Goal: Task Accomplishment & Management: Manage account settings

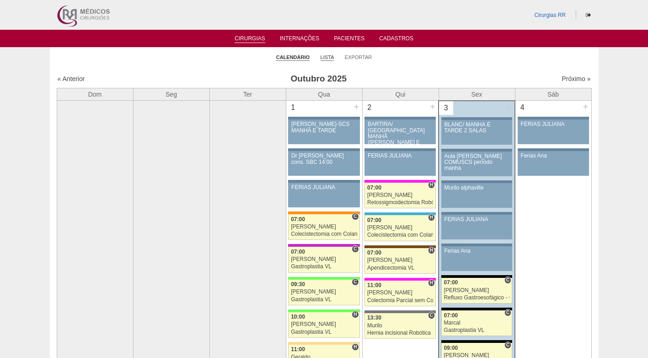
click at [325, 55] on link "Lista" at bounding box center [328, 57] width 14 height 7
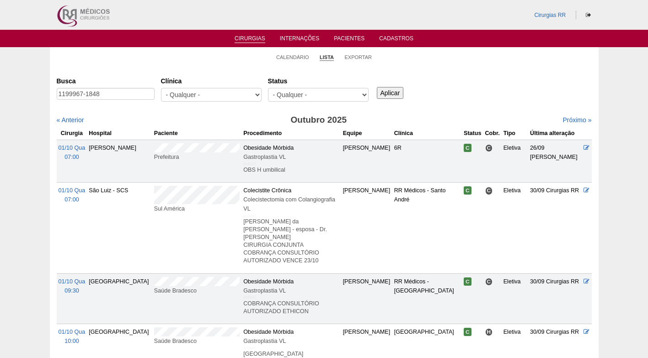
drag, startPoint x: 121, startPoint y: 96, endPoint x: -2, endPoint y: 96, distance: 122.6
click at [141, 94] on input "1199967-1848" at bounding box center [106, 94] width 98 height 12
drag, startPoint x: 113, startPoint y: 92, endPoint x: 48, endPoint y: 91, distance: 65.4
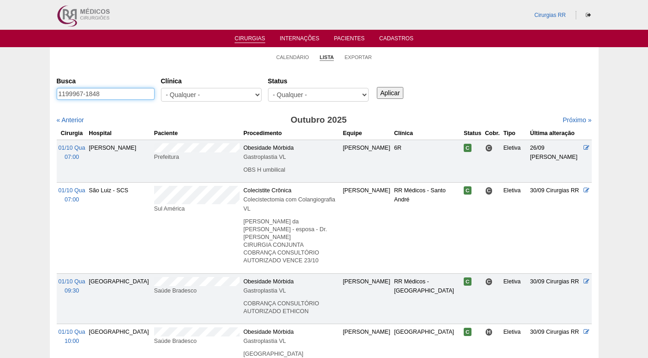
paste input "JULIANA DE SOUZA NUNES"
type input "JULIANA DE SOUZA NUNES"
click at [394, 95] on input "Aplicar" at bounding box center [390, 93] width 27 height 12
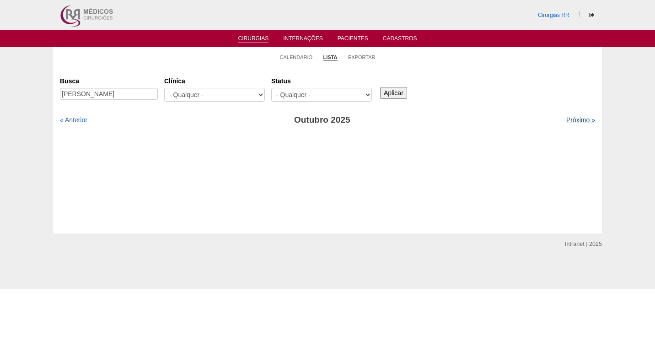
click at [580, 118] on link "Próximo »" at bounding box center [580, 119] width 29 height 7
click at [78, 123] on link "« Anterior" at bounding box center [73, 119] width 27 height 7
click at [407, 92] on input "Aplicar" at bounding box center [393, 93] width 27 height 12
drag, startPoint x: 89, startPoint y: 91, endPoint x: 162, endPoint y: 91, distance: 73.6
click at [162, 91] on div "Busca [PERSON_NAME]" at bounding box center [112, 88] width 104 height 31
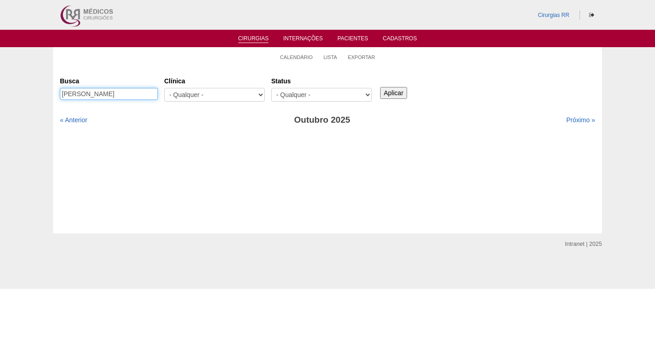
type input "[PERSON_NAME]"
click at [402, 97] on input "Aplicar" at bounding box center [393, 93] width 27 height 12
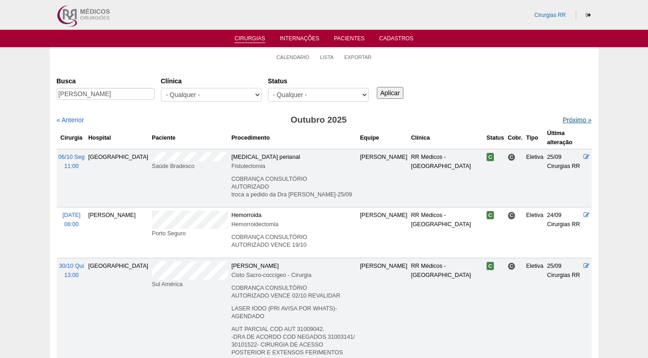
click at [564, 117] on link "Próximo »" at bounding box center [577, 119] width 29 height 7
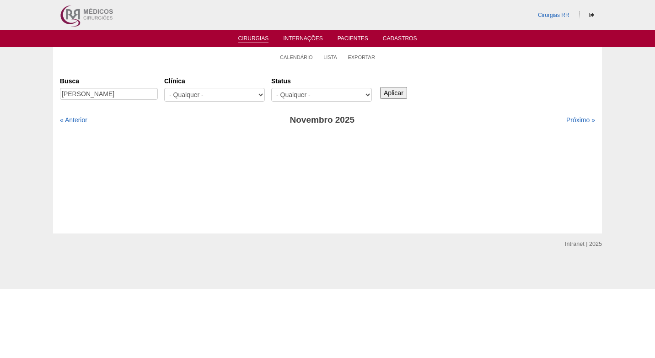
click at [482, 82] on div "Busca [PERSON_NAME] [GEOGRAPHIC_DATA] - Qualquer - 6R Alphaville Assunção Barti…" at bounding box center [327, 89] width 535 height 33
click at [308, 56] on link "Calendário" at bounding box center [296, 57] width 33 height 7
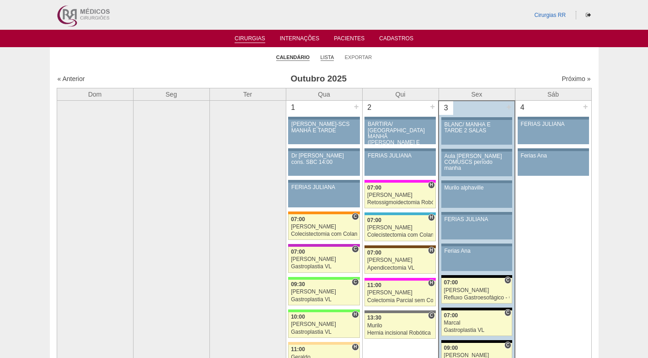
click at [325, 56] on link "Lista" at bounding box center [328, 57] width 14 height 7
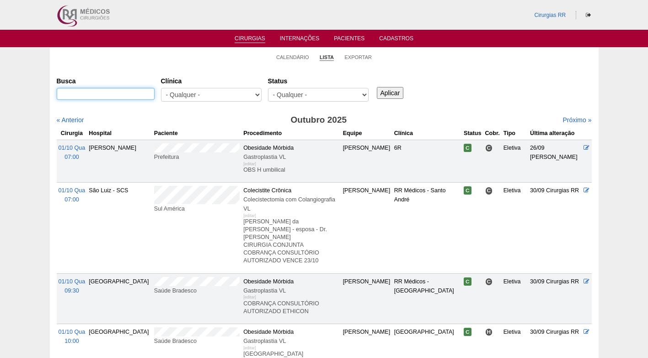
click at [136, 95] on input "Busca" at bounding box center [106, 94] width 98 height 12
paste input "Bom dia! Data cirurgia: 27/10/2025 AS 9H Nome do paciente: VIVIAN DA SILVA COST…"
type input "Bom dia! Data cirurgia: 27/10/2025 AS 9H Nome do paciente: VIVIAN DA SILVA COST…"
click at [457, 101] on div "Busca Clínica - Qualquer - 6R Alphaville Assunção Bartira Brasil Christovão da …" at bounding box center [324, 89] width 535 height 33
click at [470, 82] on div "Busca Clínica - Qualquer - 6R Alphaville Assunção Bartira Brasil Christovão da …" at bounding box center [324, 89] width 535 height 33
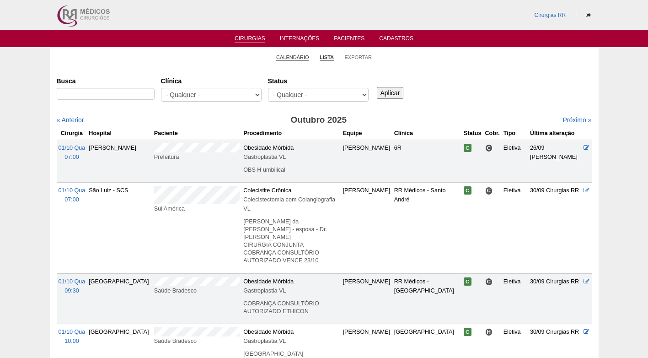
click at [302, 56] on link "Calendário" at bounding box center [292, 57] width 33 height 7
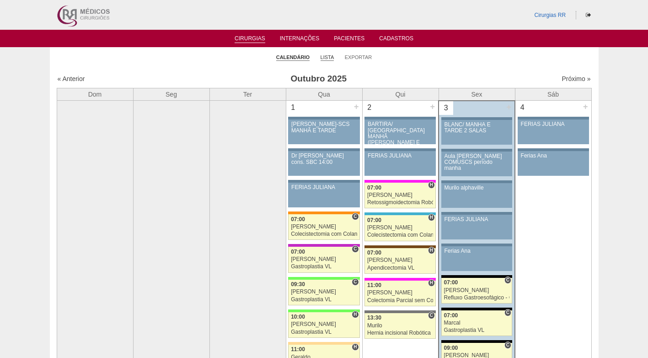
click at [328, 56] on link "Lista" at bounding box center [328, 57] width 14 height 7
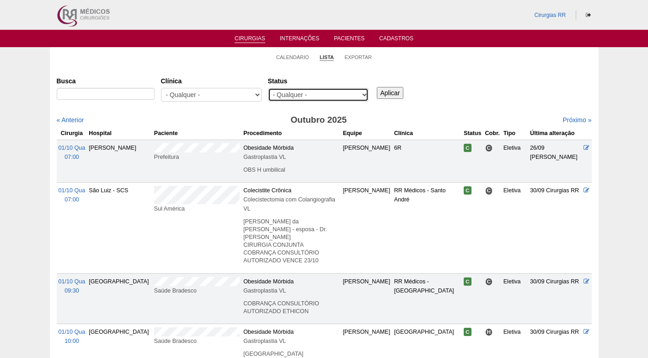
click at [333, 96] on select "- Qualquer - Reservada Confirmada Suspensa Cancelada" at bounding box center [318, 95] width 101 height 14
select select "resr"
click at [268, 88] on select "- Qualquer - Reservada Confirmada Suspensa Cancelada" at bounding box center [318, 95] width 101 height 14
click at [388, 96] on input "Aplicar" at bounding box center [390, 93] width 27 height 12
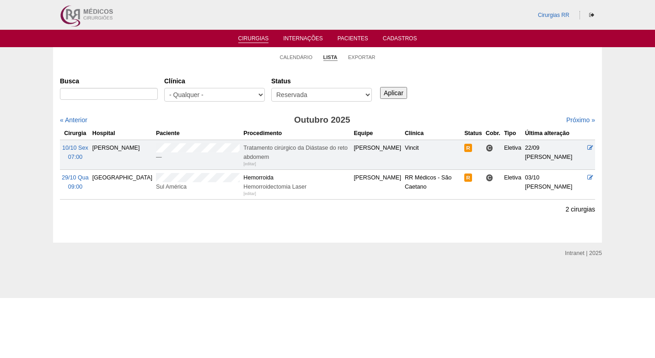
click at [434, 96] on div "Busca Clínica - Qualquer - 6R Alphaville Assunção Bartira Brasil Christovão da …" at bounding box center [327, 89] width 535 height 33
click at [579, 120] on link "Próximo »" at bounding box center [580, 119] width 29 height 7
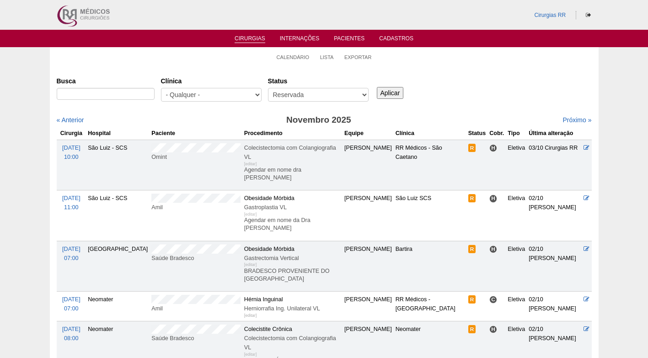
click at [505, 93] on div "Busca Clínica - Qualquer - 6R Alphaville Assunção Bartira Brasil Christovão da …" at bounding box center [324, 89] width 535 height 33
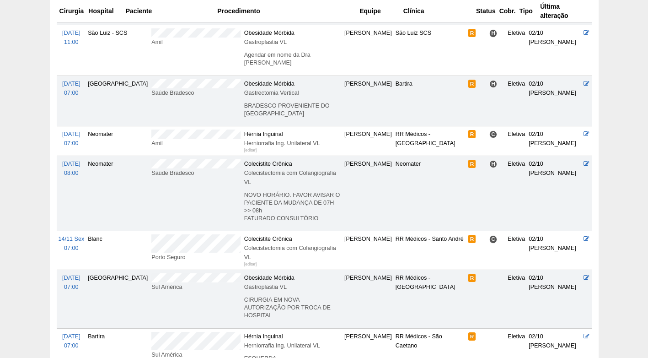
scroll to position [183, 0]
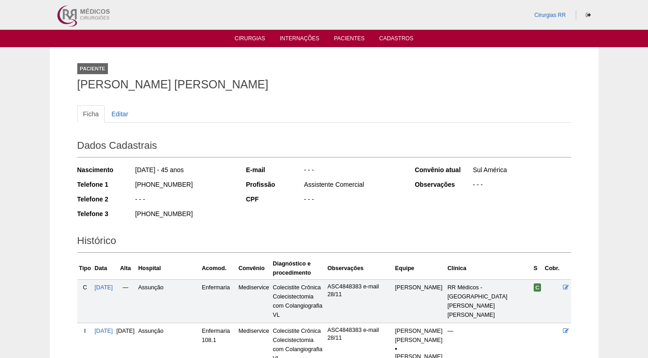
click at [276, 124] on div "Ficha Editar" at bounding box center [324, 118] width 494 height 27
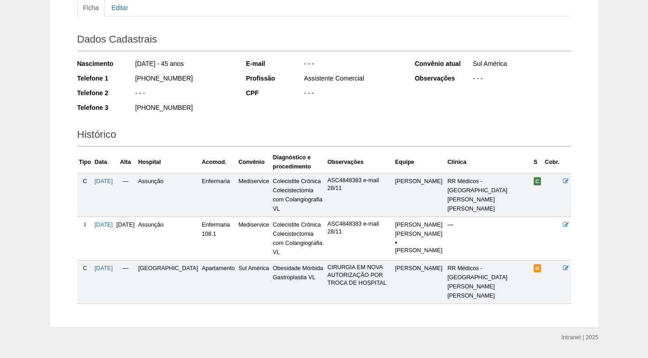
scroll to position [107, 0]
click at [564, 264] on icon at bounding box center [566, 267] width 6 height 6
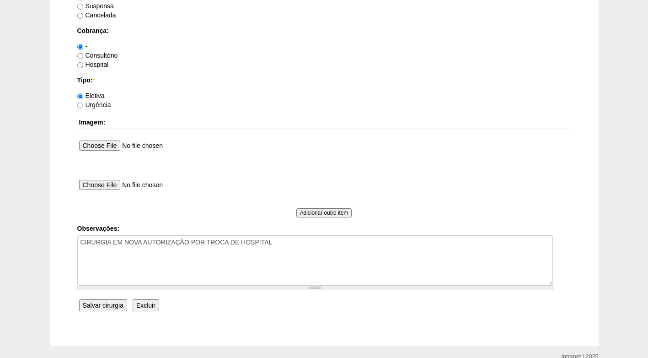
scroll to position [821, 0]
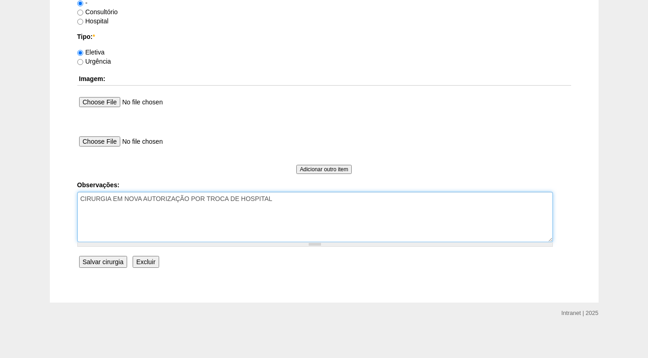
click at [244, 208] on textarea "CIRURGIA EM NOVA AUTORIZAÇÃO POR TROCA DE HOSPITAL" at bounding box center [315, 217] width 476 height 50
click at [301, 201] on textarea "CIRURGIA EM NOVA AUTORIZAÇÃO POR TROCA DE HOSPITAL" at bounding box center [315, 217] width 476 height 50
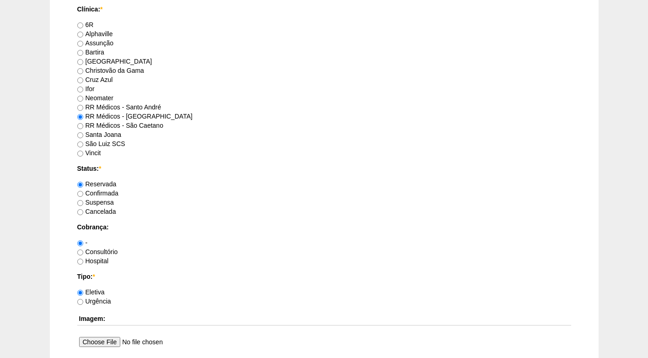
scroll to position [592, 0]
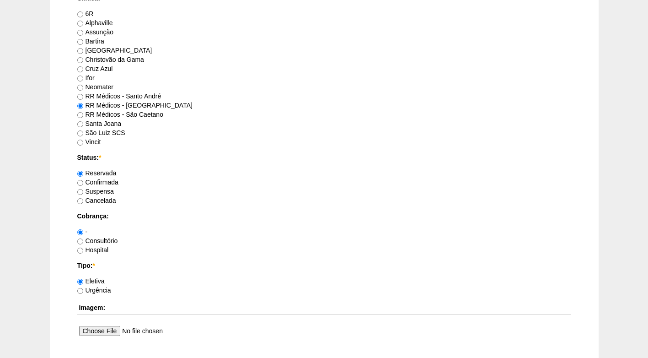
type textarea "CIRURGIA EM NOVA AUTORIZAÇÃO POR TROCA DE HOSPITAL faturado"
click at [105, 249] on label "Hospital" at bounding box center [93, 249] width 32 height 7
click at [83, 249] on input "Hospital" at bounding box center [80, 250] width 6 height 6
radio input "true"
click at [106, 185] on label "Confirmada" at bounding box center [97, 181] width 41 height 7
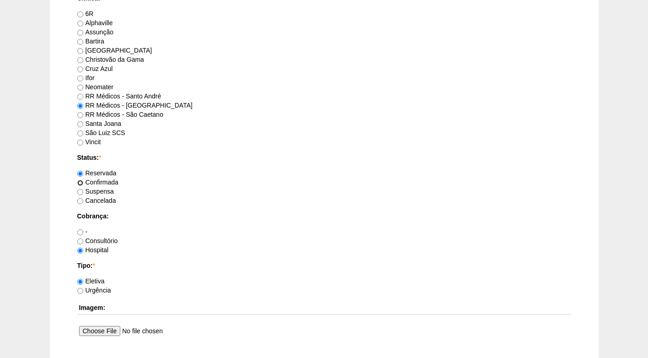
click at [83, 185] on input "Confirmada" at bounding box center [80, 183] width 6 height 6
radio input "true"
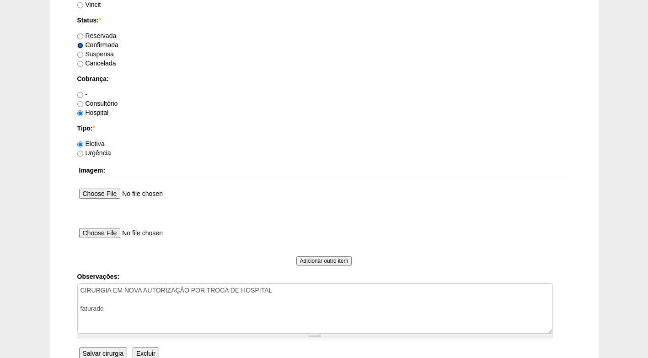
scroll to position [821, 0]
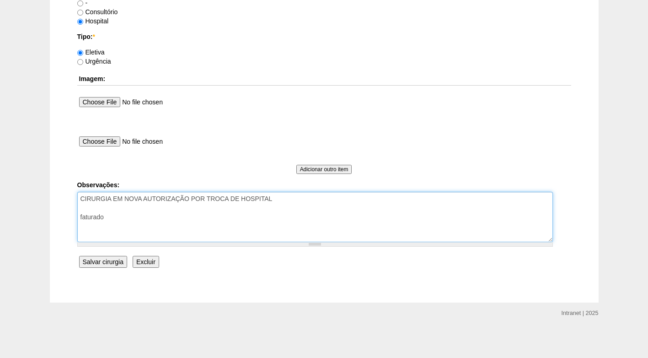
drag, startPoint x: 121, startPoint y: 217, endPoint x: 62, endPoint y: 216, distance: 59.0
type textarea "CIRURGIA EM NOVA AUTORIZAÇÃO POR TROCA DE HOSPITAL FATURADO HOSPITAL"
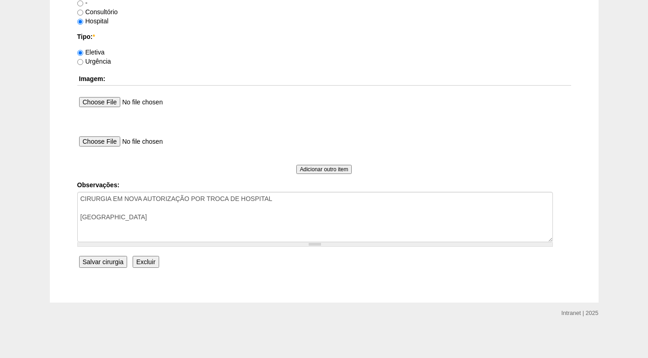
click at [113, 263] on input "Salvar cirurgia" at bounding box center [103, 262] width 48 height 12
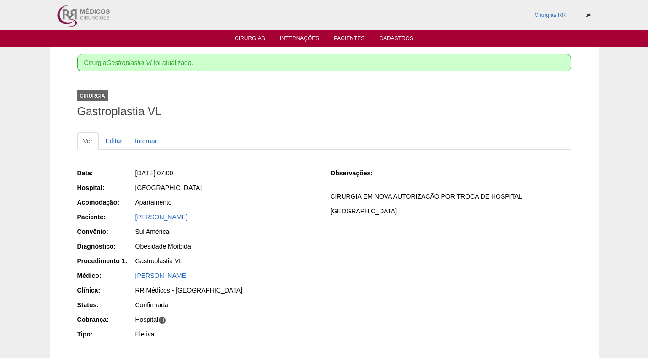
click at [242, 232] on div "Sul América" at bounding box center [226, 231] width 183 height 9
click at [247, 41] on link "Cirurgias" at bounding box center [250, 39] width 31 height 8
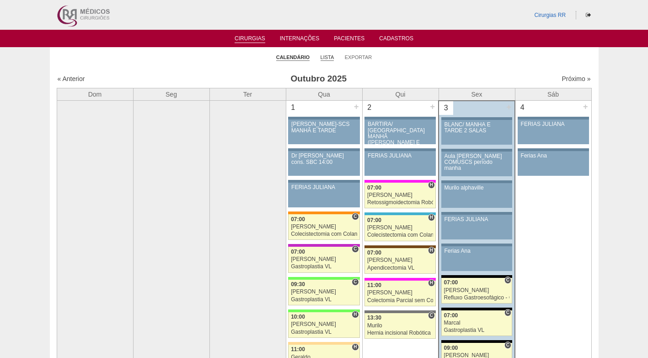
click at [323, 55] on link "Lista" at bounding box center [328, 57] width 14 height 7
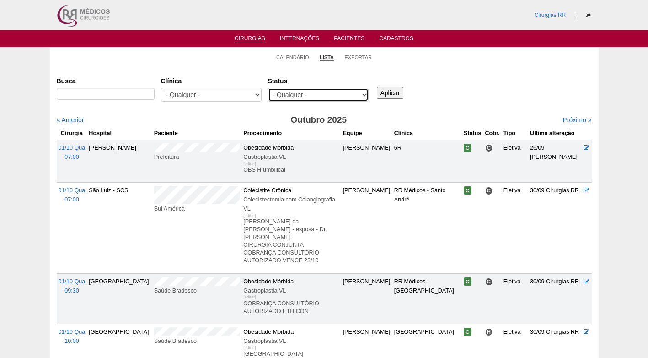
click at [330, 95] on select "- Qualquer - Reservada Confirmada Suspensa Cancelada" at bounding box center [318, 95] width 101 height 14
select select "resr"
click at [268, 88] on select "- Qualquer - Reservada Confirmada Suspensa Cancelada" at bounding box center [318, 95] width 101 height 14
click at [393, 90] on input "Aplicar" at bounding box center [390, 93] width 27 height 12
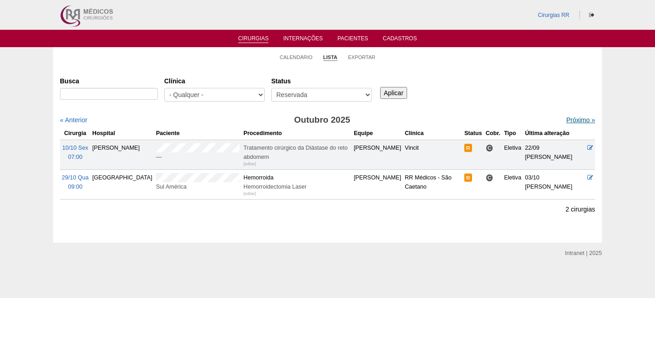
click at [566, 121] on link "Próximo »" at bounding box center [580, 119] width 29 height 7
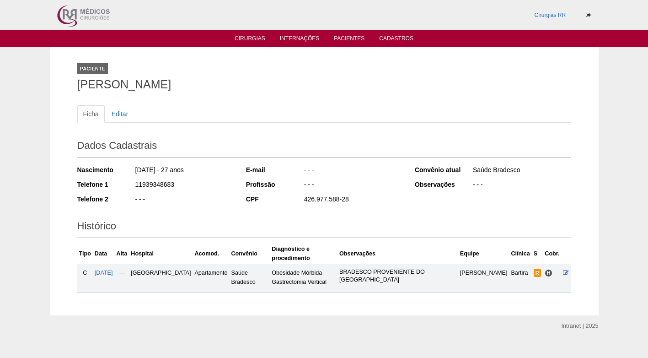
drag, startPoint x: 221, startPoint y: 87, endPoint x: 75, endPoint y: 89, distance: 145.9
click at [75, 89] on div "Paciente [PERSON_NAME] Ficha Editar Dados Cadastrais Nascimento [DATE] - 27 ano…" at bounding box center [324, 181] width 508 height 268
copy h1 "[PERSON_NAME]"
drag, startPoint x: 310, startPoint y: 73, endPoint x: 315, endPoint y: 71, distance: 5.8
click at [311, 73] on div "Paciente [PERSON_NAME]" at bounding box center [324, 75] width 494 height 42
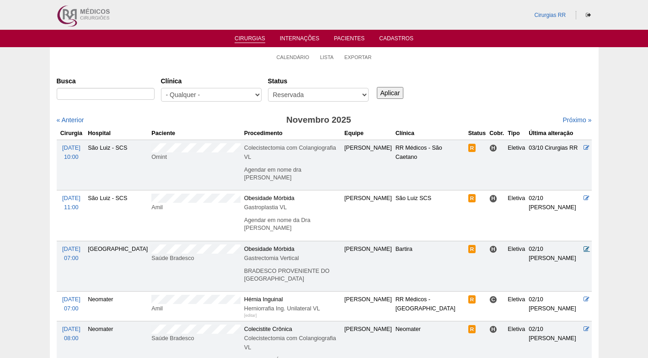
click at [586, 246] on icon at bounding box center [587, 249] width 6 height 6
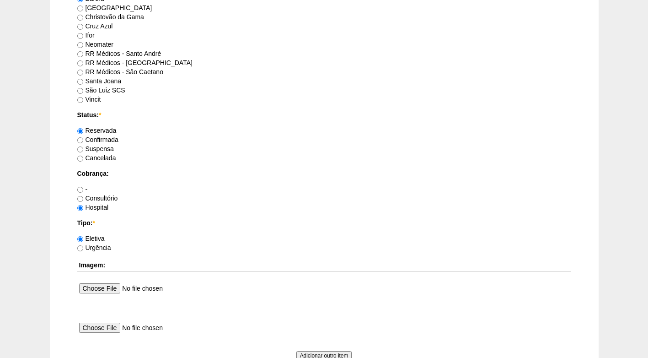
scroll to position [640, 0]
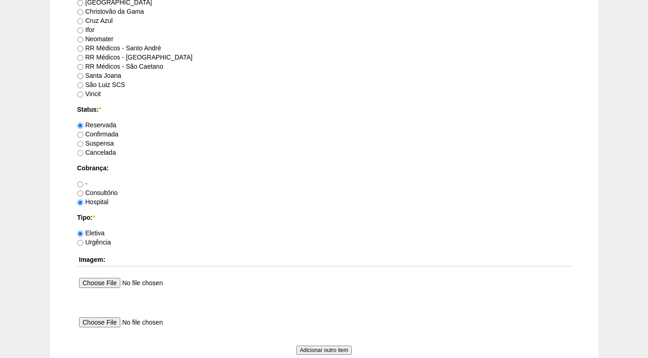
click at [103, 137] on label "Confirmada" at bounding box center [97, 133] width 41 height 7
click at [83, 137] on input "Confirmada" at bounding box center [80, 135] width 6 height 6
radio input "true"
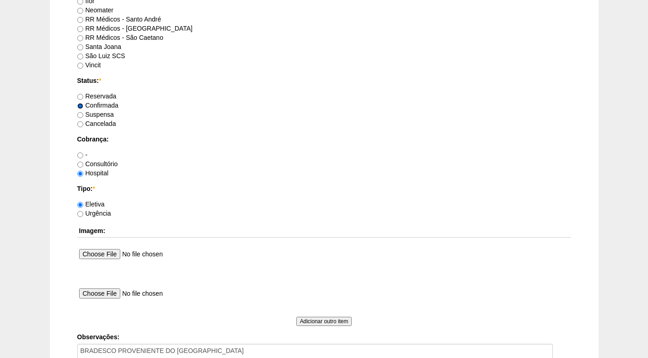
scroll to position [732, 0]
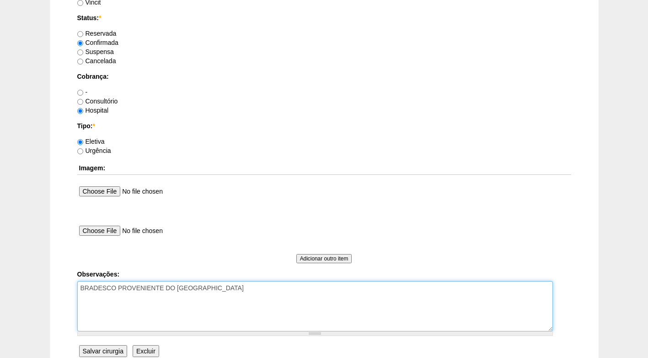
click at [228, 288] on textarea "BRADESCO PROVENIENTE DO [GEOGRAPHIC_DATA]" at bounding box center [315, 306] width 476 height 50
paste textarea "BRC15923581"
type textarea "BRADESCO PROVENIENTE DO [GEOGRAPHIC_DATA] BRC15923581"
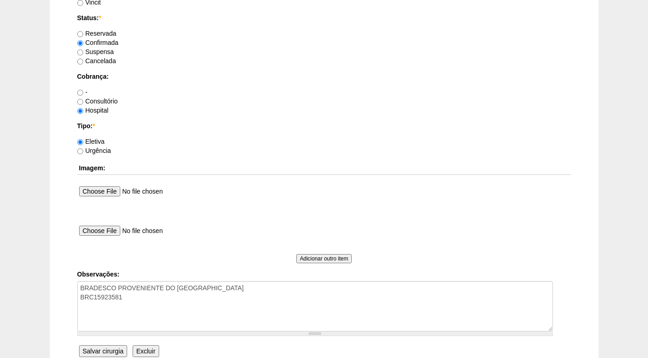
click at [109, 351] on input "Salvar cirurgia" at bounding box center [103, 351] width 48 height 12
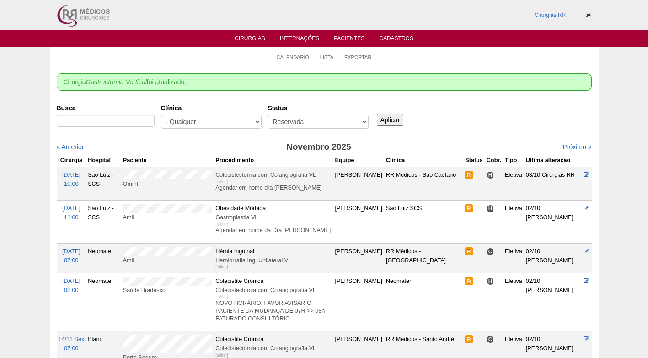
click at [489, 132] on div "Busca [GEOGRAPHIC_DATA] - Qualquer - 6R Alphaville Assunção Bartira Brasil Chri…" at bounding box center [324, 116] width 535 height 33
